Goal: Task Accomplishment & Management: Complete application form

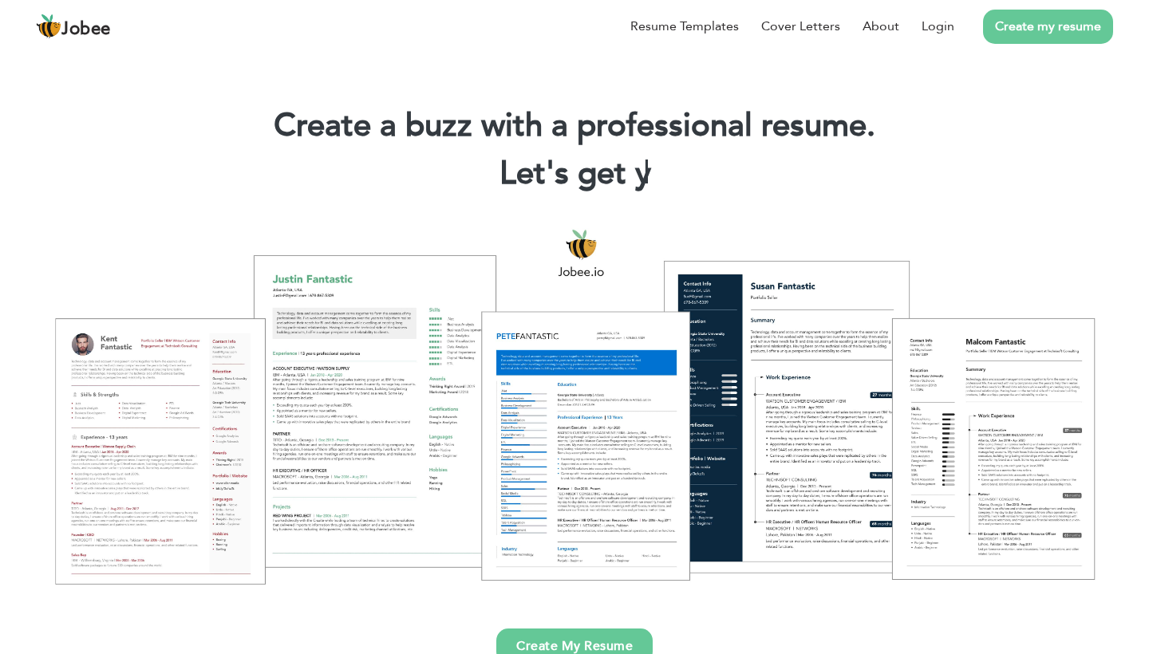
click at [550, 642] on link "Create My Resume" at bounding box center [574, 646] width 156 height 35
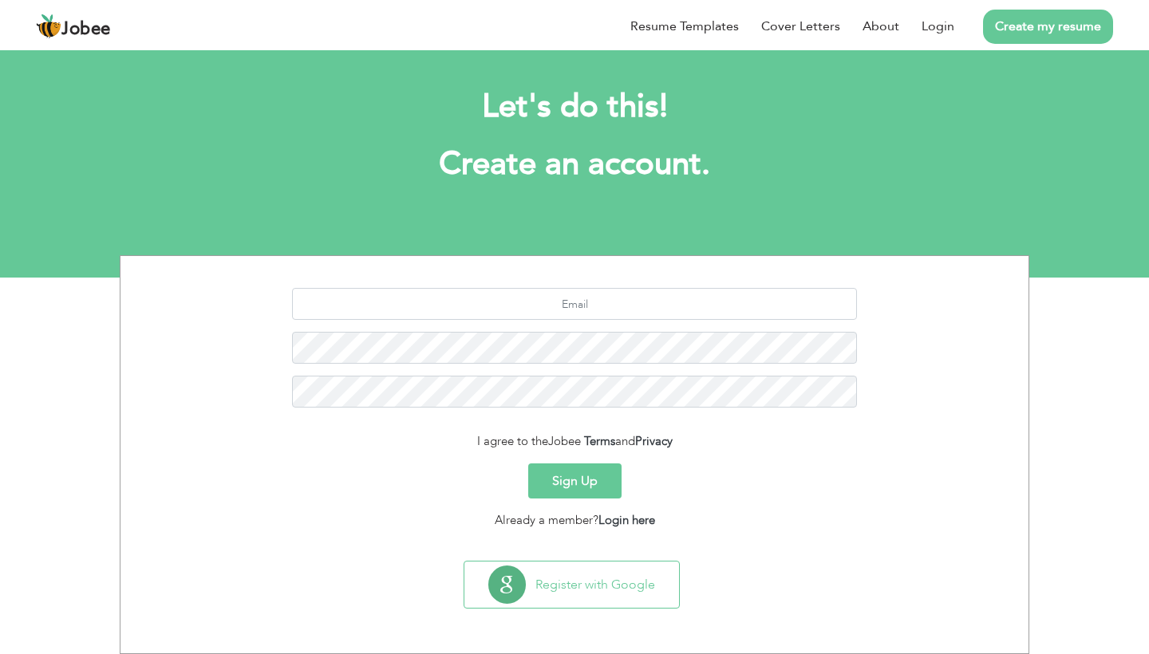
scroll to position [7, 0]
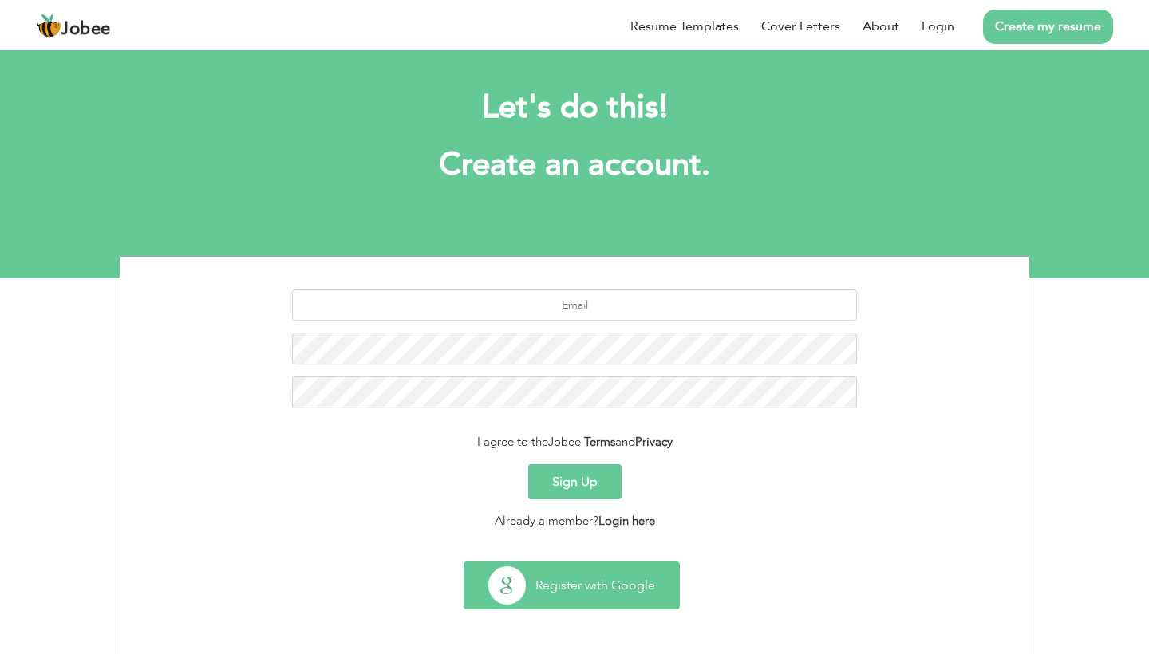
click at [594, 589] on button "Register with Google" at bounding box center [571, 585] width 215 height 46
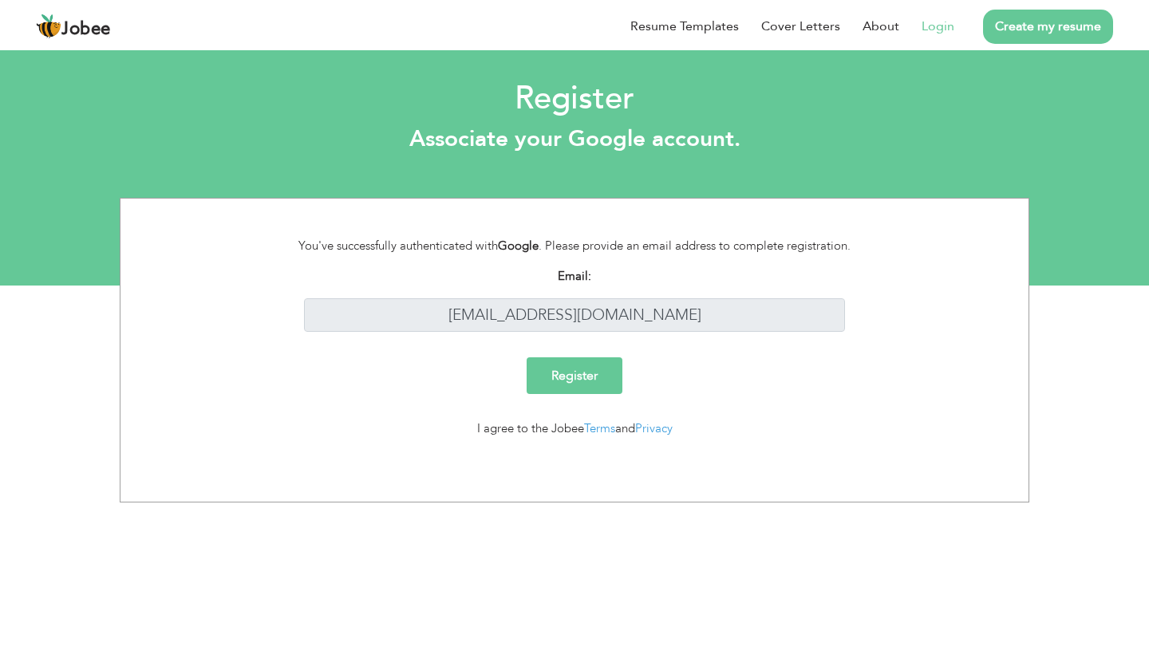
click at [613, 364] on input "Register" at bounding box center [574, 375] width 96 height 37
click at [581, 382] on input "Register" at bounding box center [574, 375] width 96 height 37
click at [638, 310] on input "[EMAIL_ADDRESS][DOMAIN_NAME]" at bounding box center [575, 315] width 542 height 34
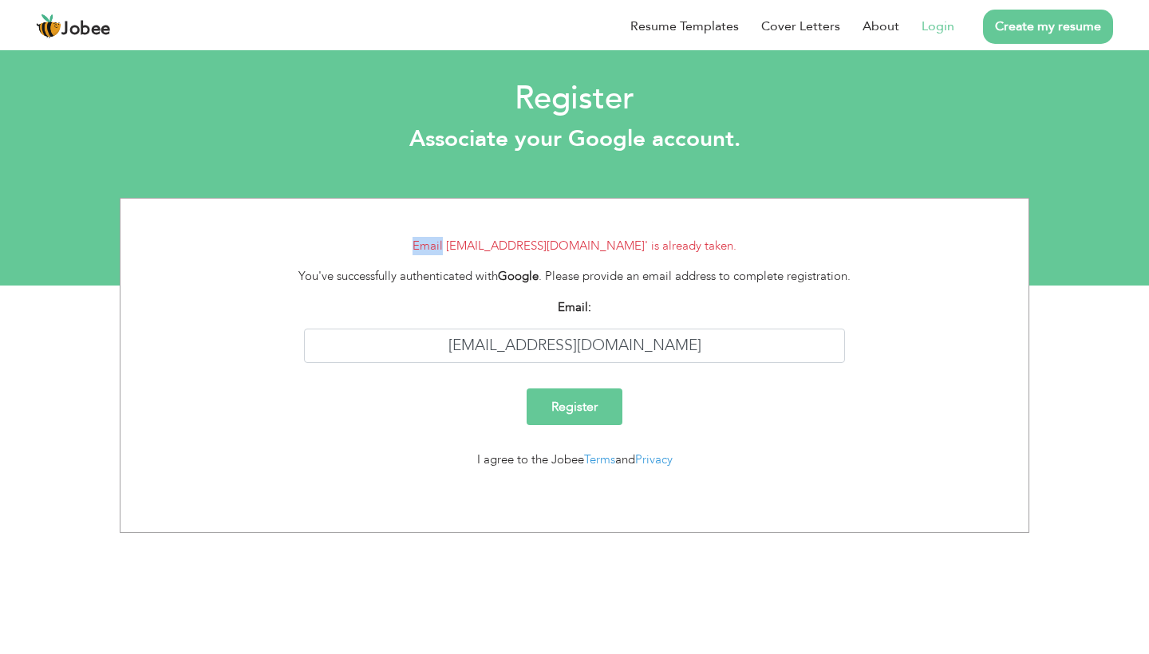
click at [583, 420] on input "Register" at bounding box center [574, 406] width 96 height 37
click at [575, 400] on input "Register" at bounding box center [574, 406] width 96 height 37
click at [824, 347] on input "[EMAIL_ADDRESS][DOMAIN_NAME]" at bounding box center [575, 346] width 542 height 34
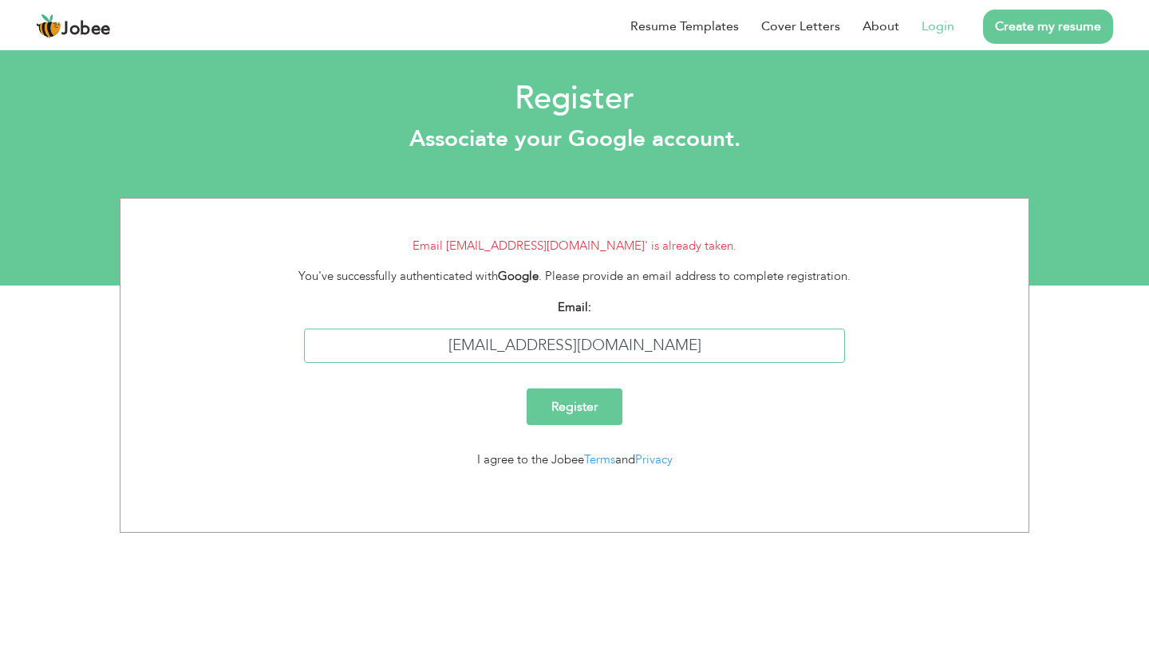
click at [831, 345] on input "[EMAIL_ADDRESS][DOMAIN_NAME]" at bounding box center [575, 346] width 542 height 34
click at [925, 22] on link "Login" at bounding box center [937, 26] width 33 height 19
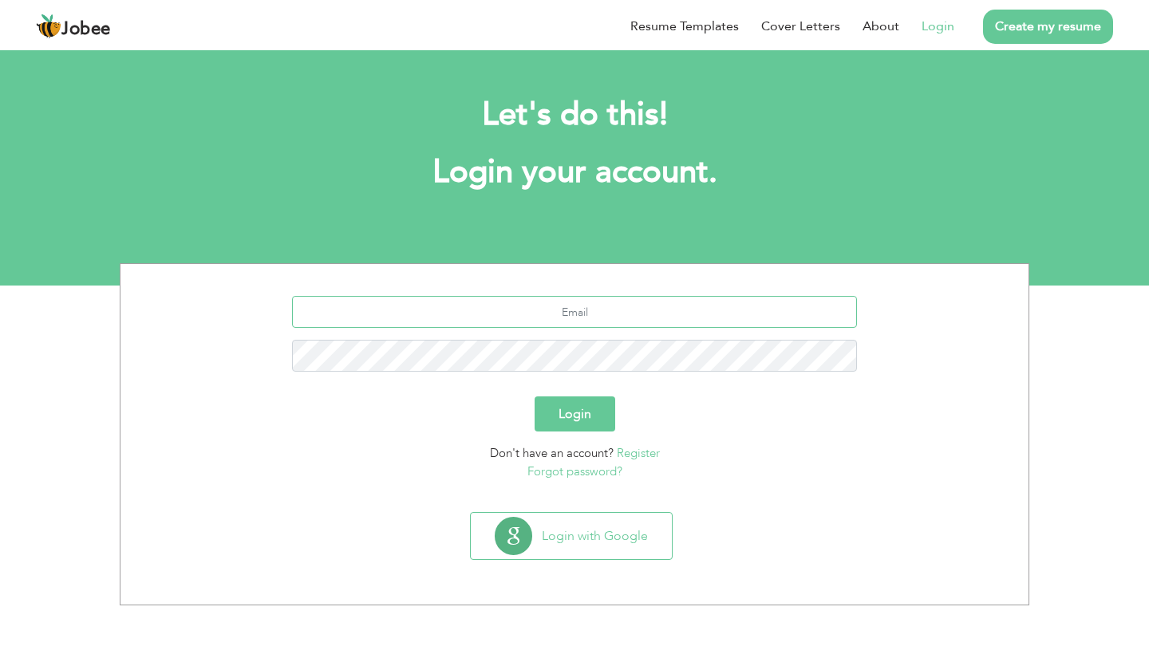
click at [665, 320] on input "text" at bounding box center [575, 312] width 566 height 32
type input "H"
type input "[EMAIL_ADDRESS][DOMAIN_NAME]"
click at [574, 414] on button "Login" at bounding box center [574, 413] width 81 height 35
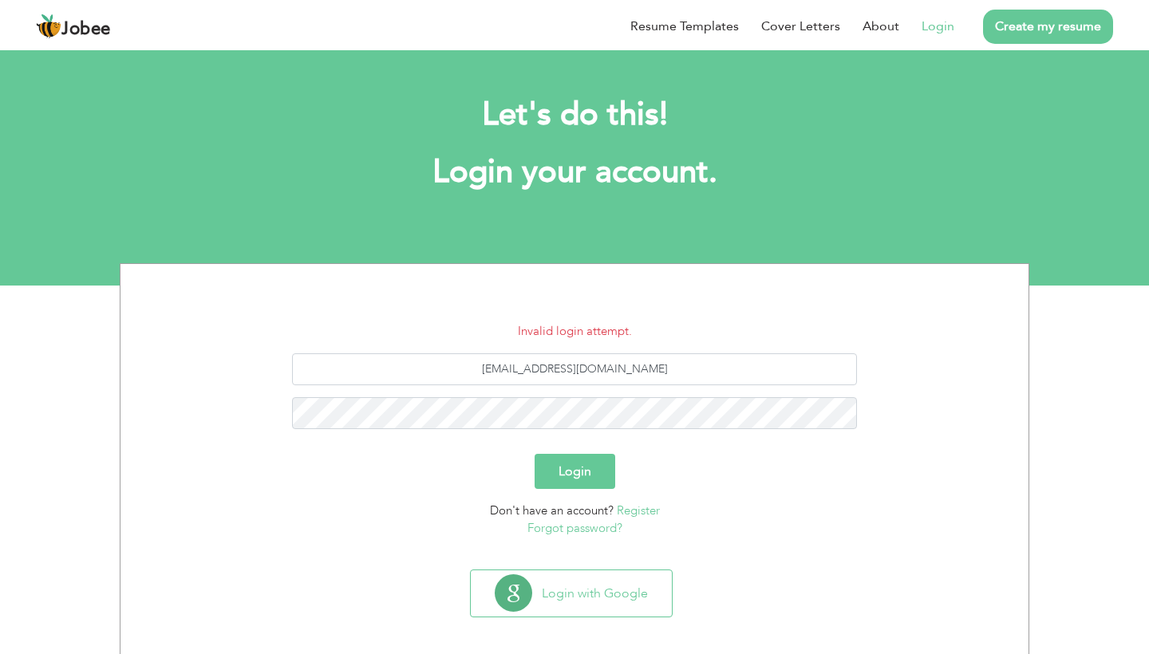
click at [606, 527] on link "Forgot password?" at bounding box center [574, 528] width 95 height 16
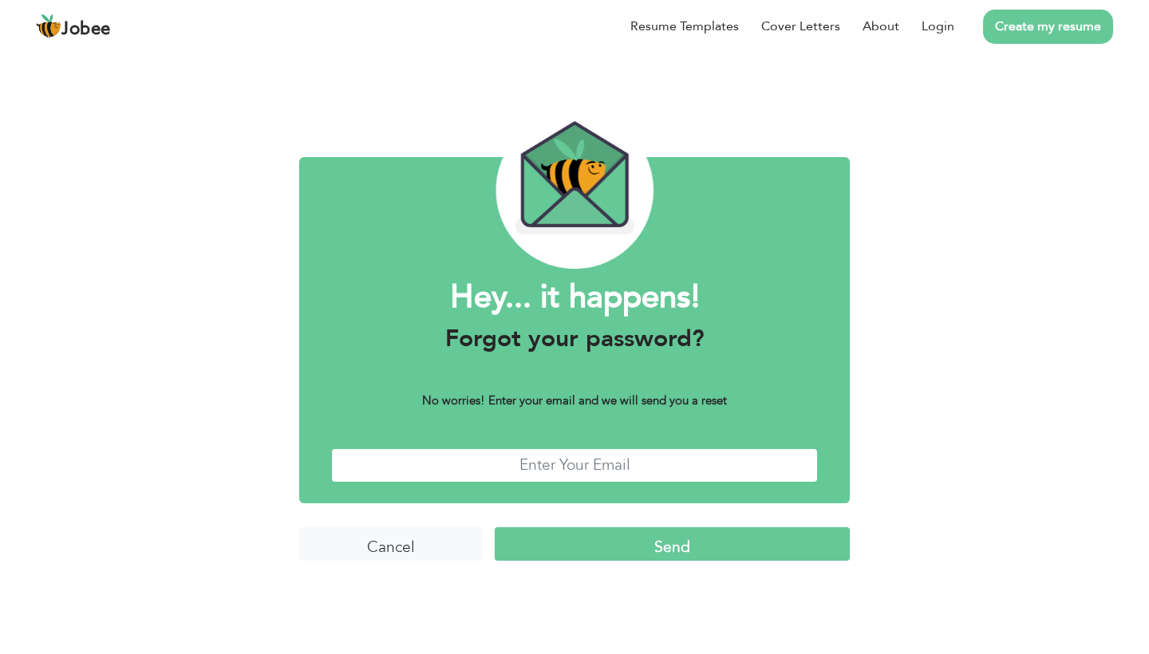
click at [588, 472] on input "text" at bounding box center [574, 465] width 487 height 34
type input "[EMAIL_ADDRESS][DOMAIN_NAME]"
click at [688, 545] on input "Send" at bounding box center [672, 544] width 355 height 34
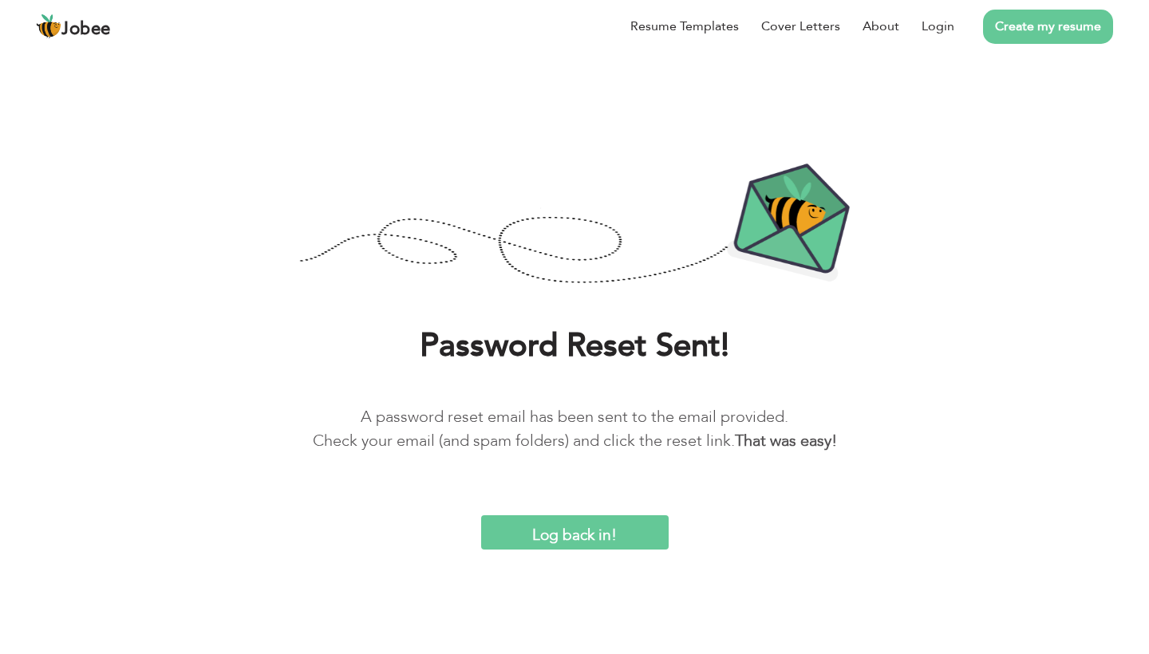
click at [579, 537] on input "Log back in!" at bounding box center [574, 532] width 187 height 34
click at [585, 534] on input "Log back in!" at bounding box center [574, 532] width 187 height 34
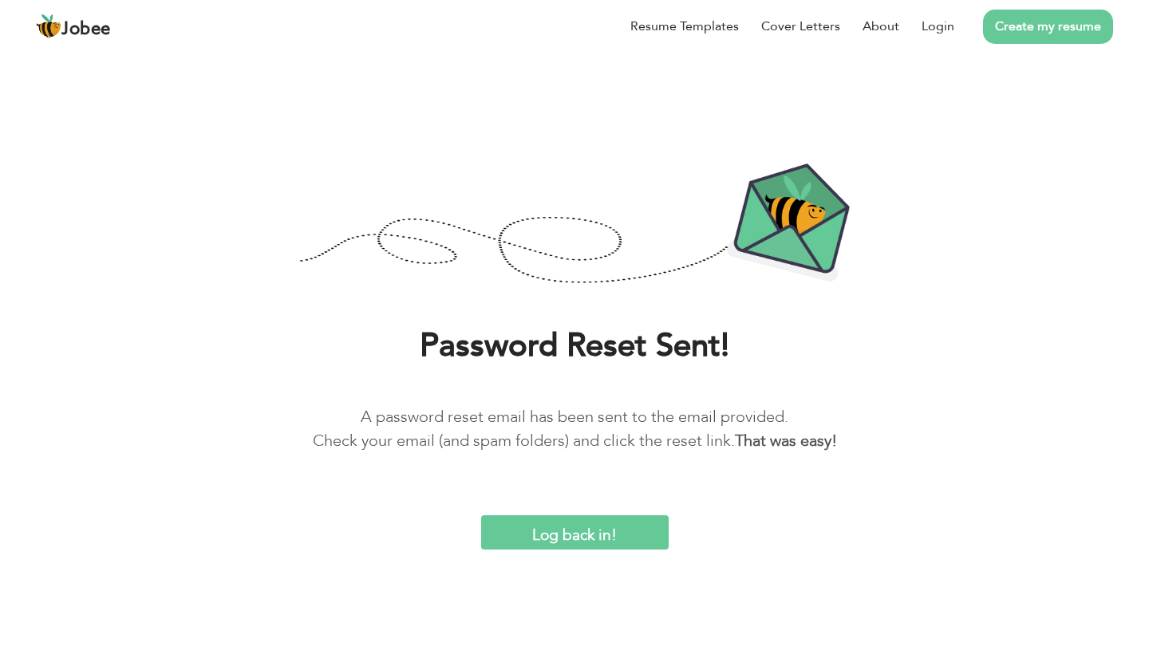
click at [589, 539] on input "Log back in!" at bounding box center [574, 532] width 187 height 34
click at [594, 526] on input "Log back in!" at bounding box center [574, 532] width 187 height 34
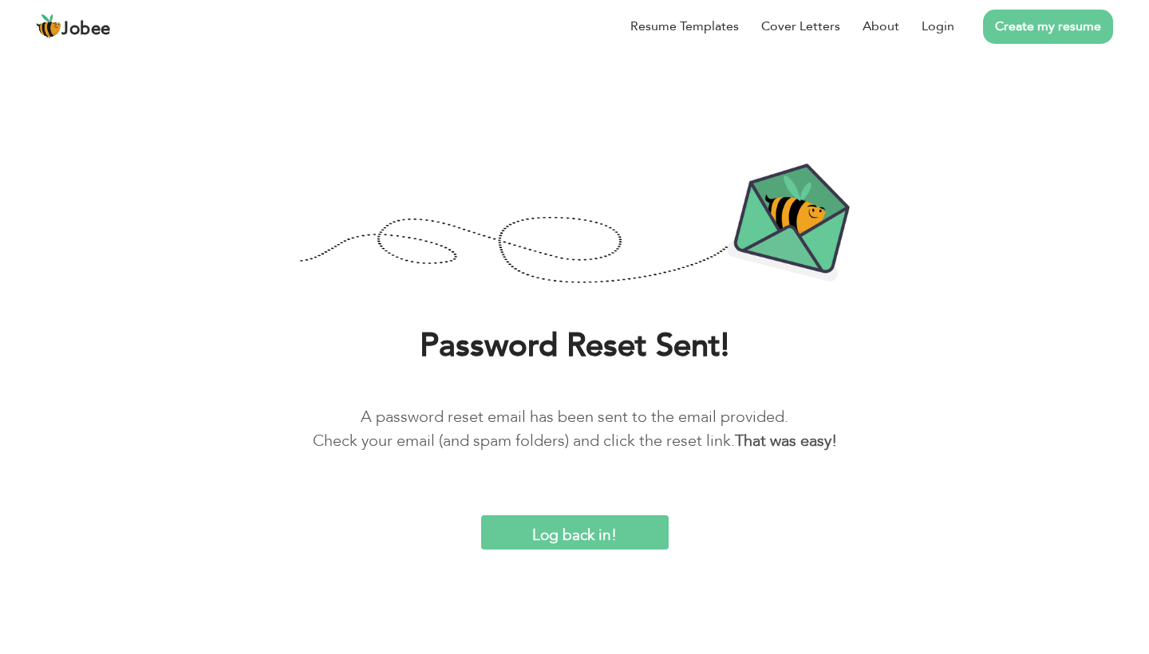
click at [594, 526] on input "Log back in!" at bounding box center [574, 532] width 187 height 34
click at [571, 534] on input "Log back in!" at bounding box center [574, 532] width 187 height 34
click at [925, 23] on link "Login" at bounding box center [937, 26] width 33 height 19
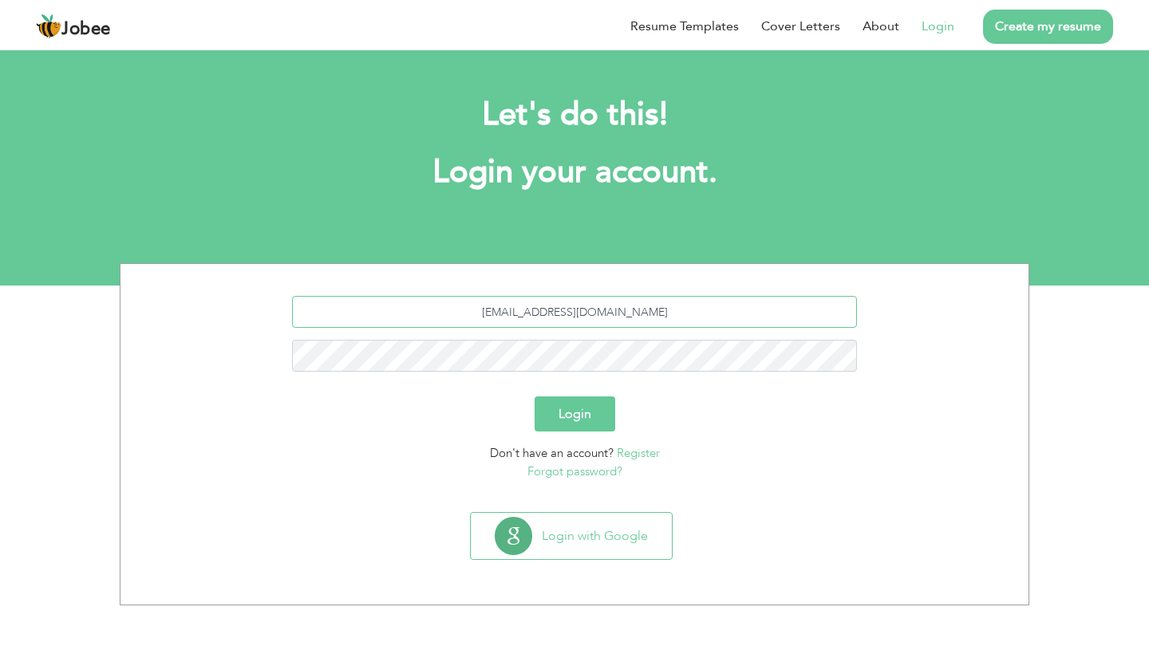
type input "[EMAIL_ADDRESS][DOMAIN_NAME]"
click at [574, 414] on button "Login" at bounding box center [574, 413] width 81 height 35
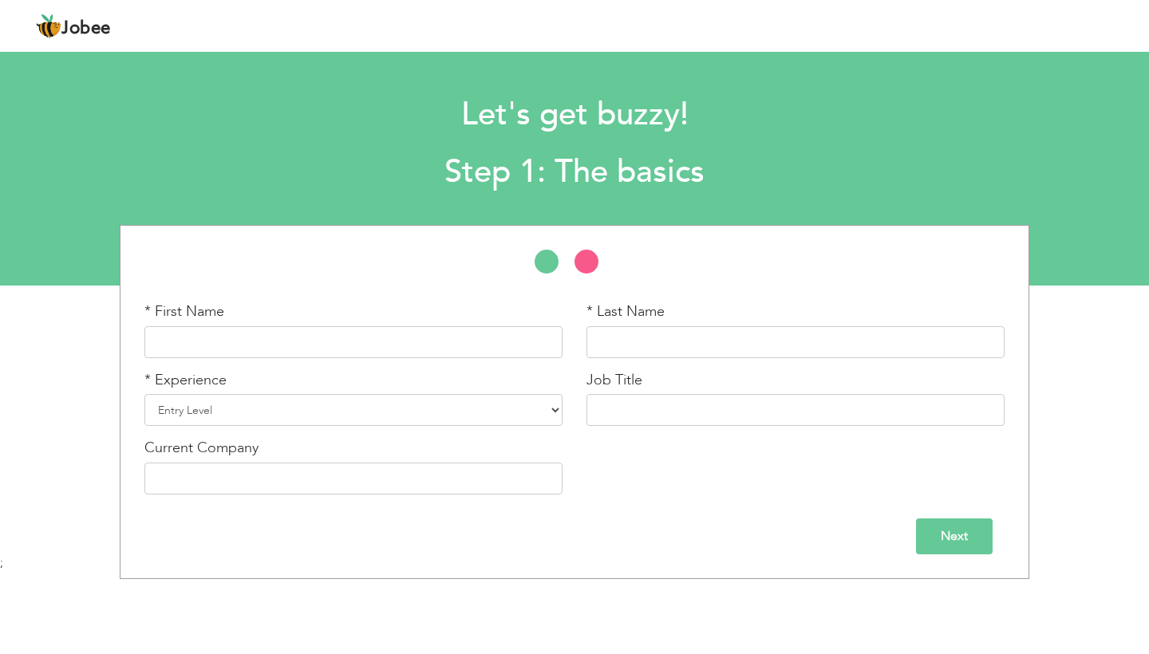
click at [918, 112] on h1 "Let's get buzzy!" at bounding box center [575, 114] width 838 height 41
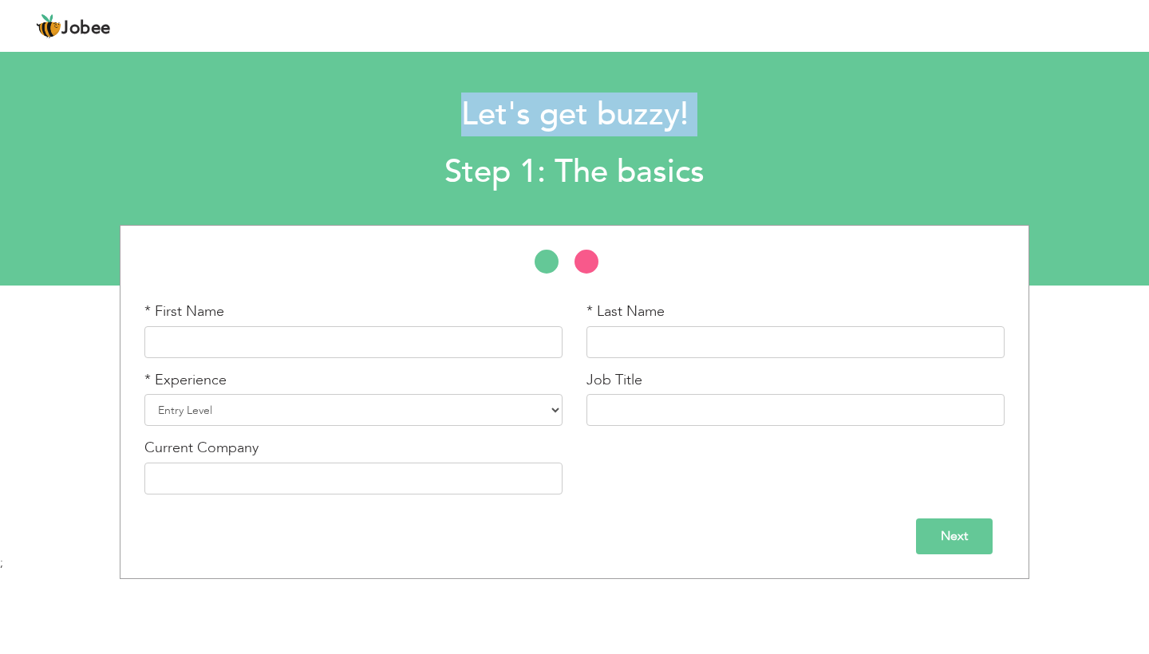
click at [918, 112] on h1 "Let's get buzzy!" at bounding box center [575, 114] width 838 height 41
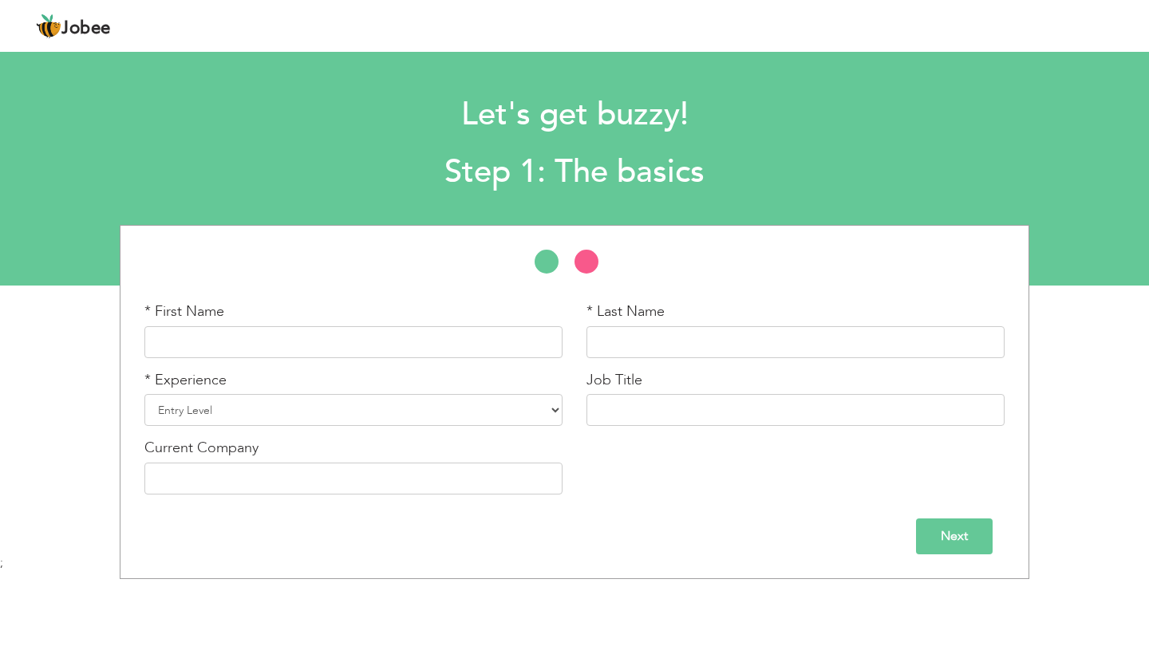
click at [1011, 444] on div "* First Name * Last Name * Experience Entry Level Less than 1 Year 1 Year 2 Yea…" at bounding box center [574, 404] width 884 height 205
click at [789, 529] on div "Next" at bounding box center [574, 537] width 860 height 36
type input "İsmail"
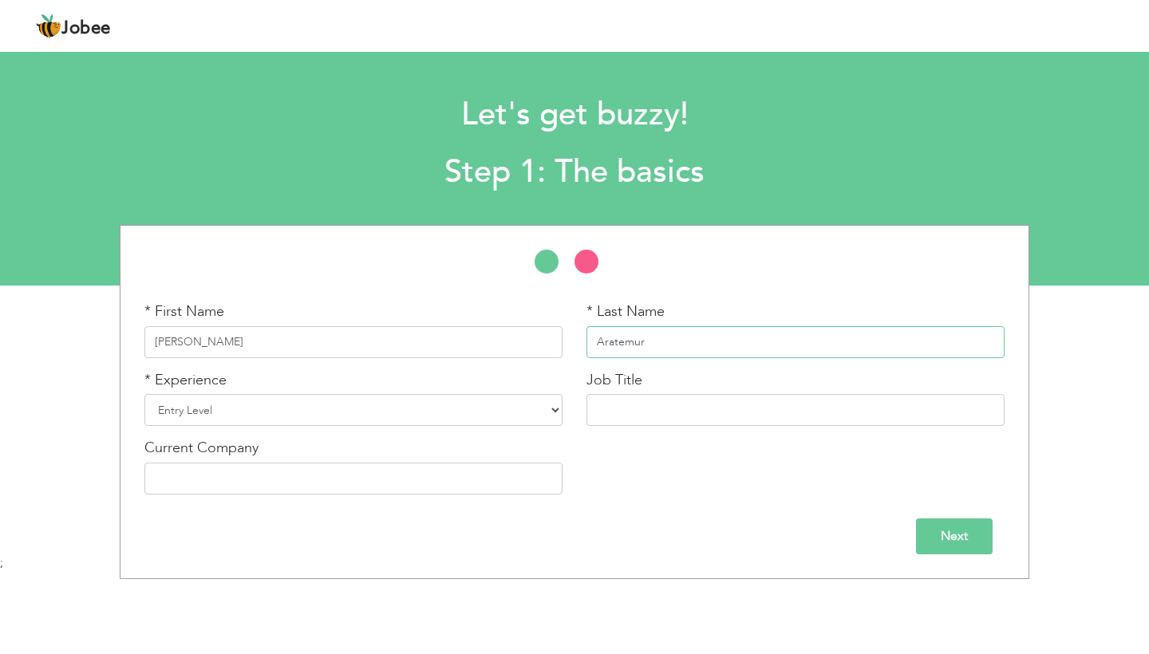
type input "Aratemur"
select select "2"
type input "Operation executive"
click at [531, 419] on select "Entry Level Less than 1 Year 1 Year 2 Years 3 Years 4 Years 5 Years 6 Years 7 Y…" at bounding box center [353, 410] width 418 height 32
select select "6"
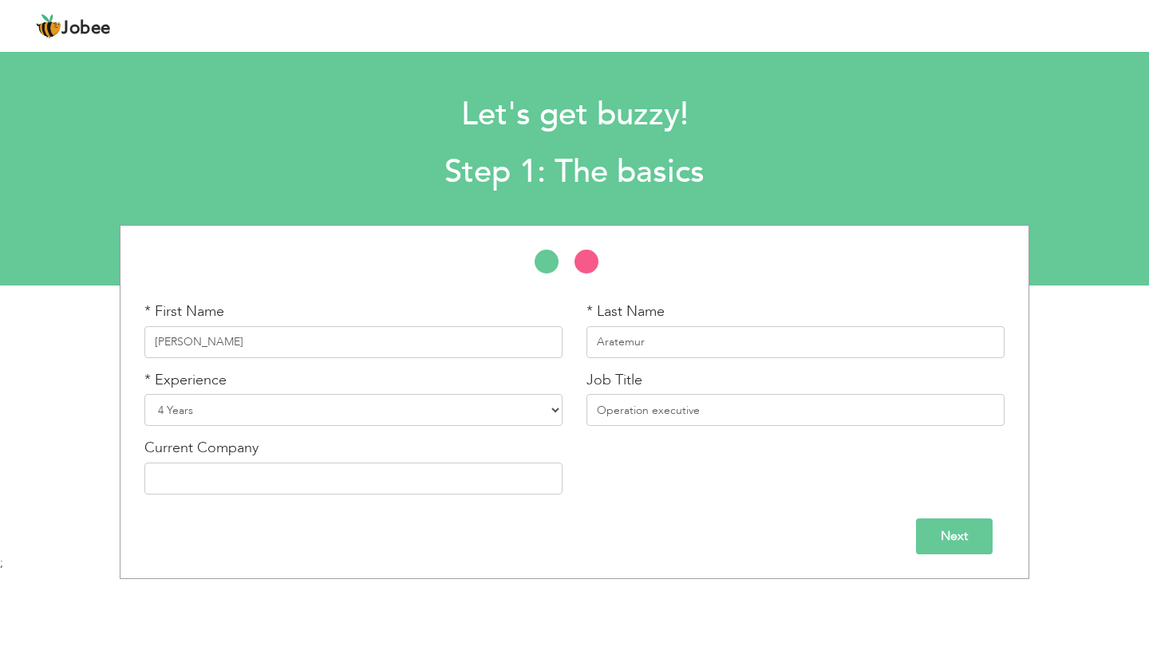
click at [970, 526] on input "Next" at bounding box center [954, 537] width 77 height 36
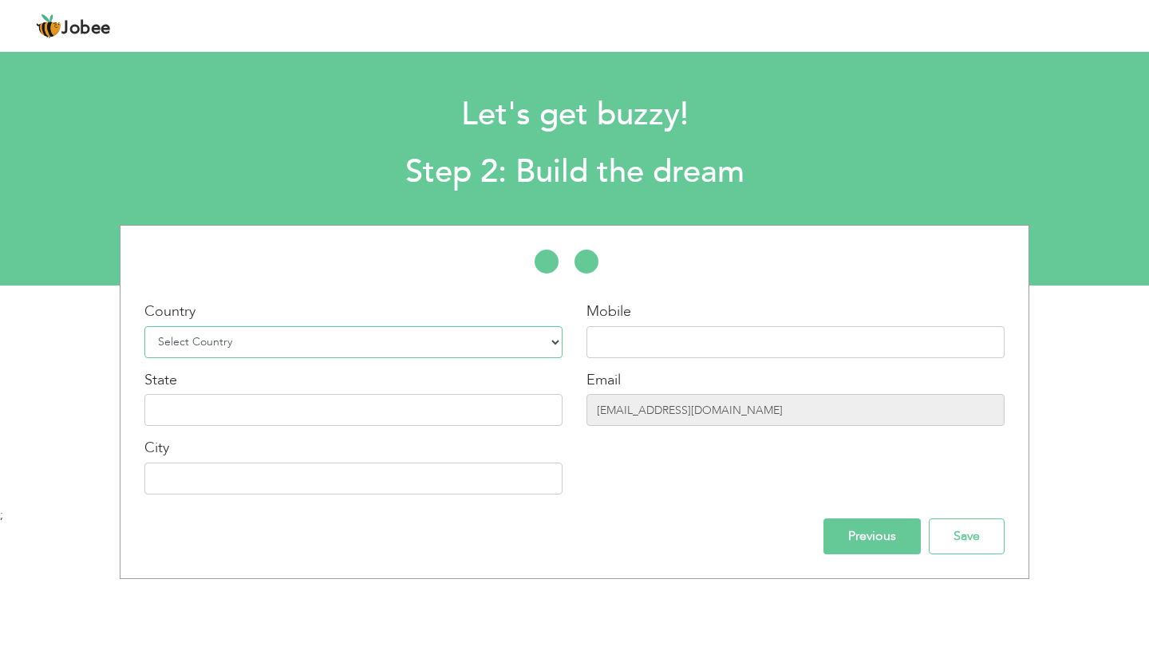
click at [509, 343] on select "Select Country Afghanistan Albania Algeria American Samoa Andorra Angola Anguil…" at bounding box center [353, 342] width 418 height 32
select select "221"
click at [613, 338] on input "text" at bounding box center [795, 342] width 418 height 32
type input "+90 539 580 1301"
click at [637, 410] on input "helinsars01@gmail.com" at bounding box center [795, 410] width 418 height 32
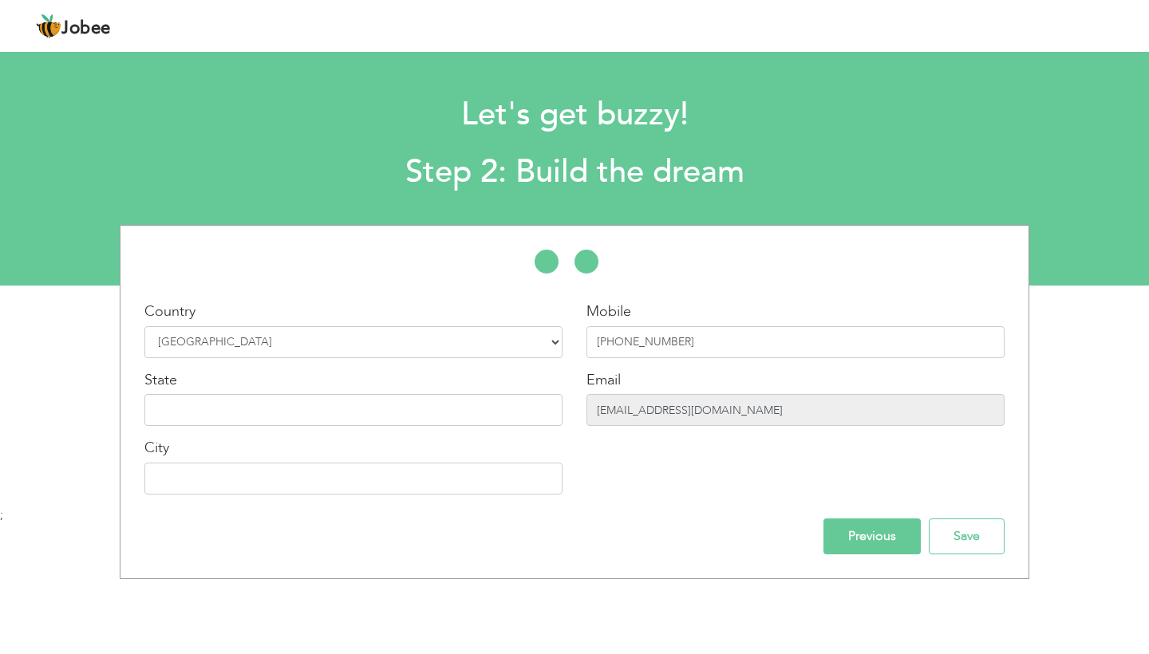
click at [637, 410] on input "helinsars01@gmail.com" at bounding box center [795, 410] width 418 height 32
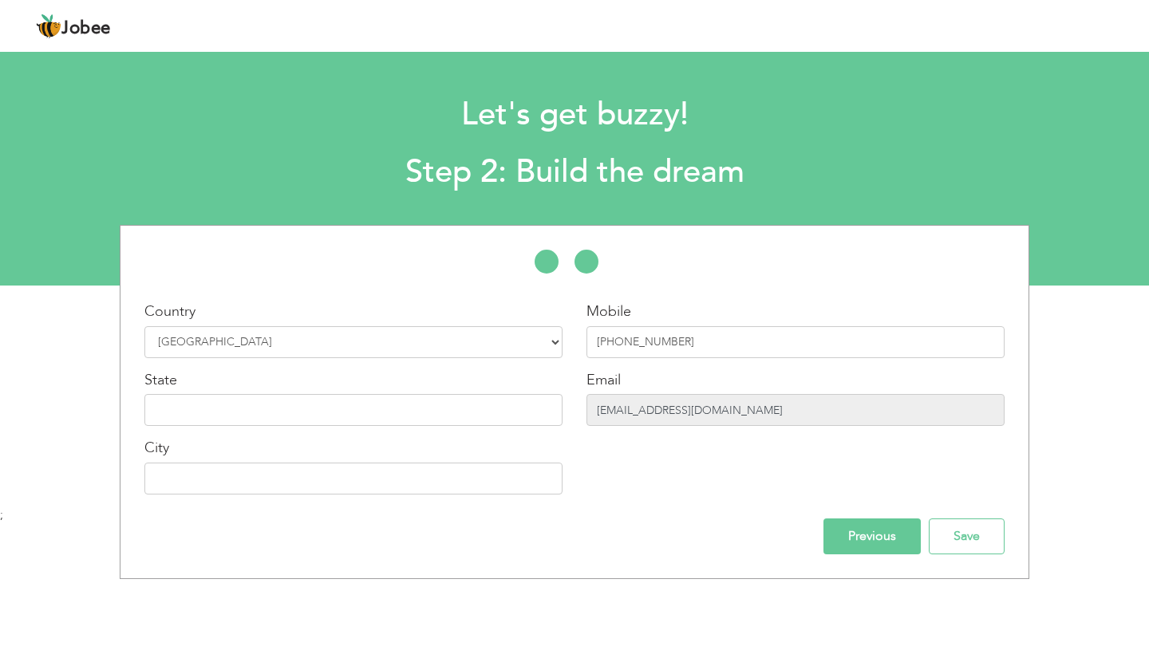
click at [636, 410] on input "helinsars01@gmail.com" at bounding box center [795, 410] width 418 height 32
click at [338, 404] on input "Mersin" at bounding box center [353, 410] width 418 height 32
type input "M"
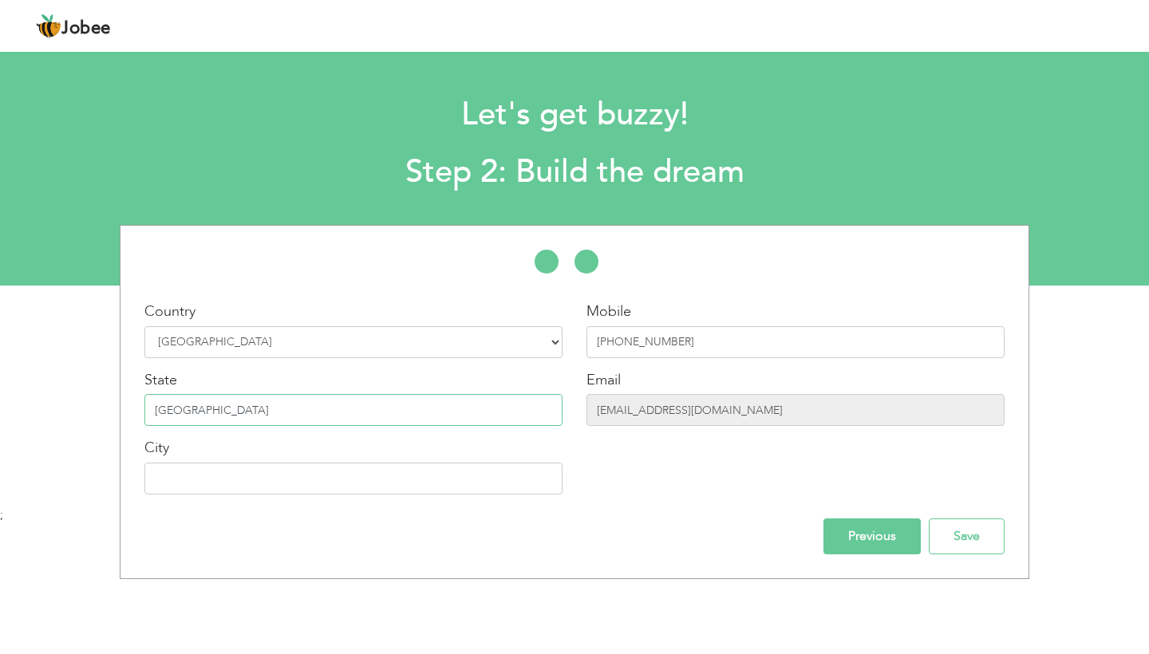
click at [199, 402] on input "[GEOGRAPHIC_DATA]" at bounding box center [353, 410] width 418 height 32
type input "[GEOGRAPHIC_DATA]"
click at [194, 484] on input "text" at bounding box center [353, 479] width 418 height 32
type input "[GEOGRAPHIC_DATA]"
click at [980, 534] on input "Save" at bounding box center [967, 537] width 76 height 36
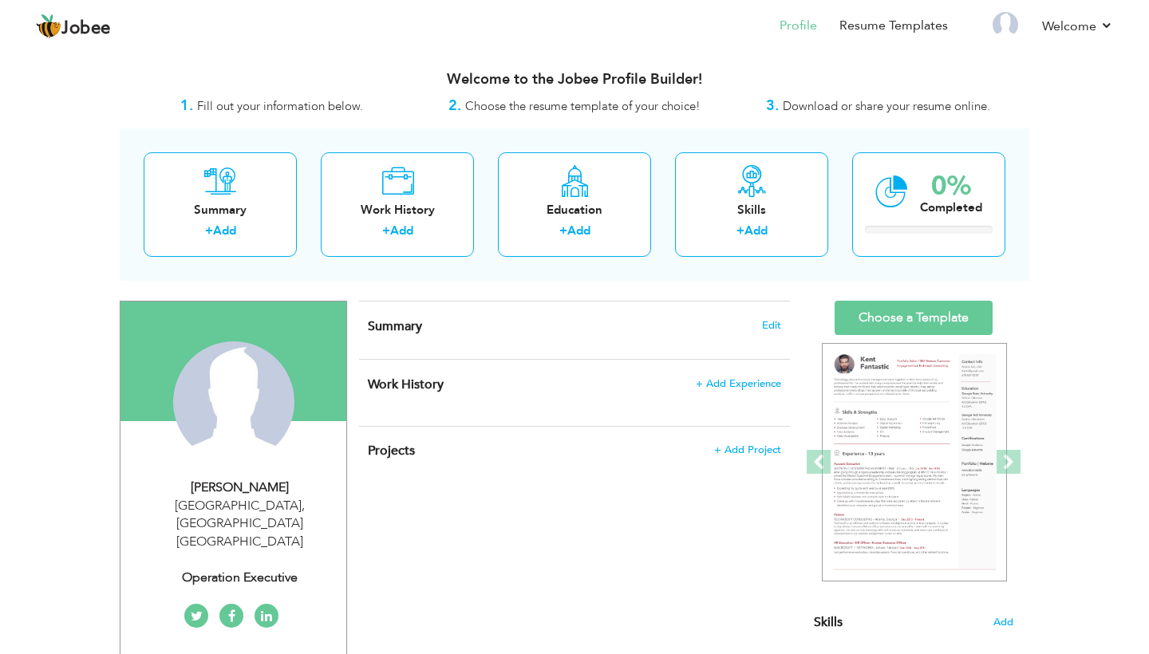
click at [1102, 238] on div "View Resume Export PDF Profile Summary Public Link Experience Education Awards …" at bounding box center [574, 585] width 1149 height 1075
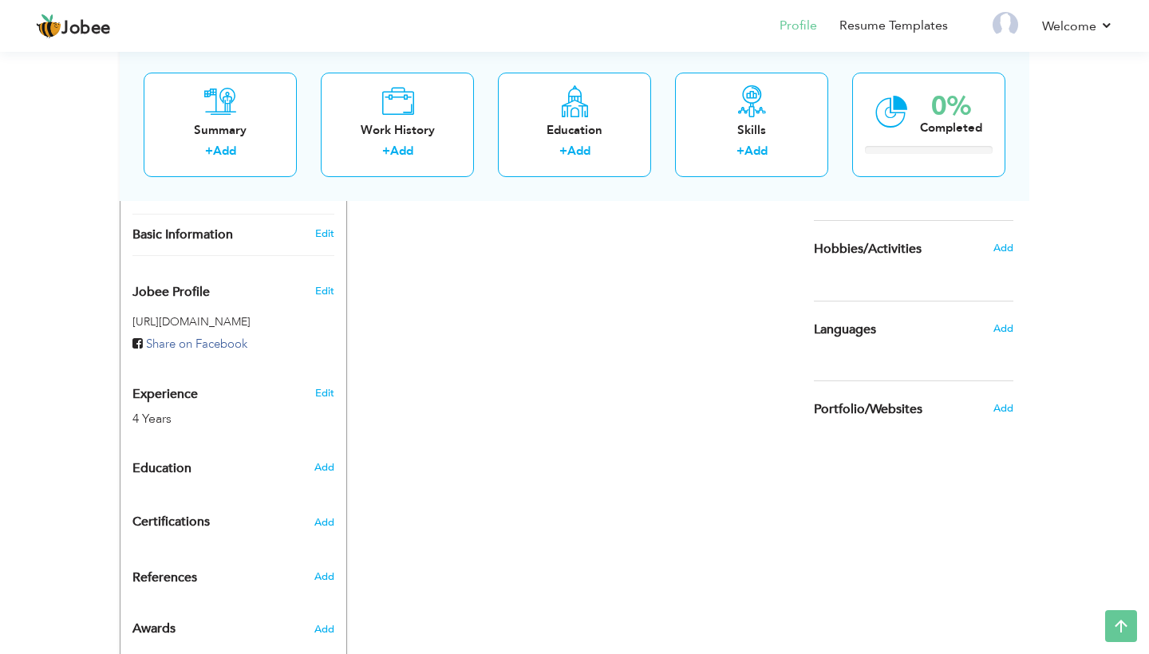
scroll to position [445, 0]
